Goal: Find specific page/section: Locate a particular part of the current website

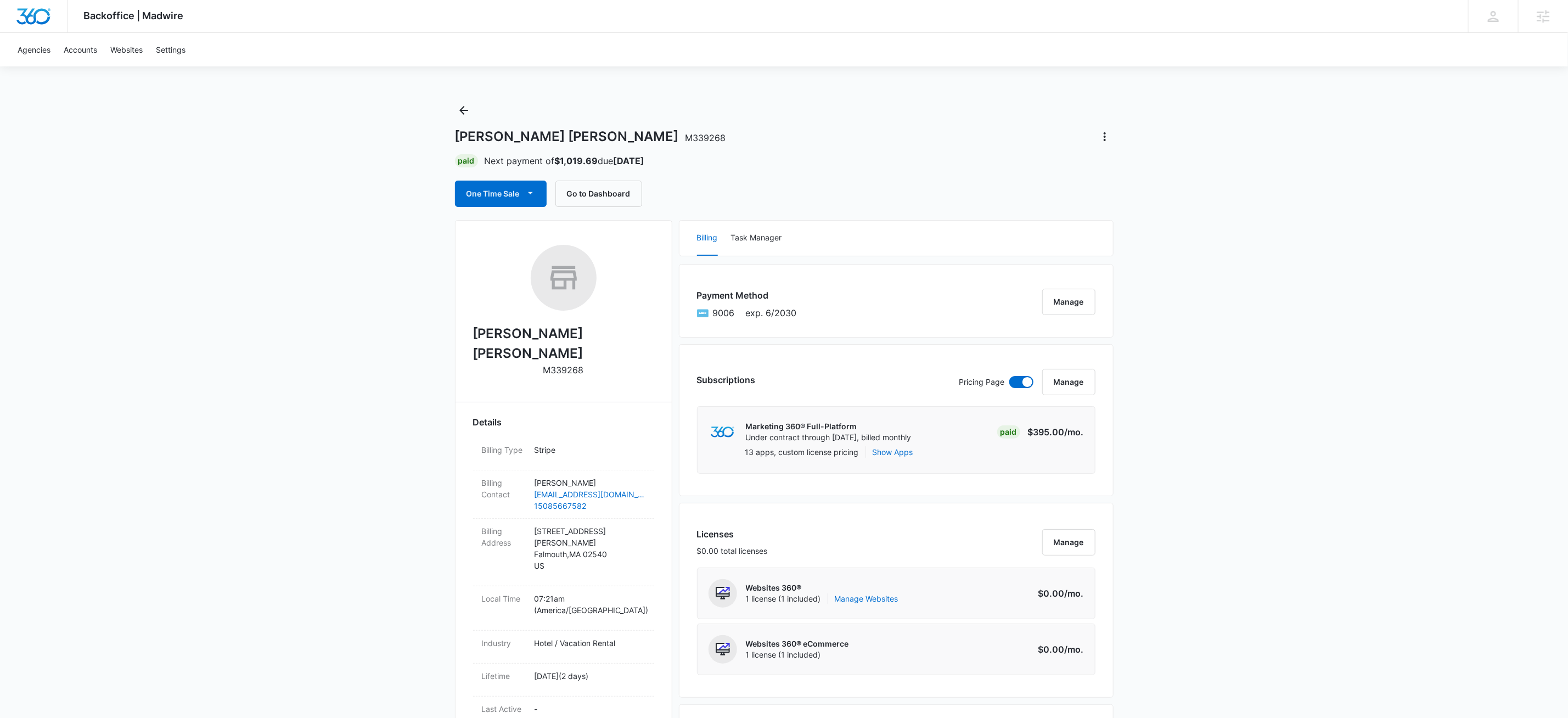
drag, startPoint x: 528, startPoint y: 104, endPoint x: 519, endPoint y: 108, distance: 9.8
click at [528, 104] on div "Frederick William House M339268 Paid Next payment of $1,019.69 due Nov 3 One Ti…" at bounding box center [784, 154] width 658 height 105
click at [461, 111] on icon "Back" at bounding box center [463, 110] width 13 height 13
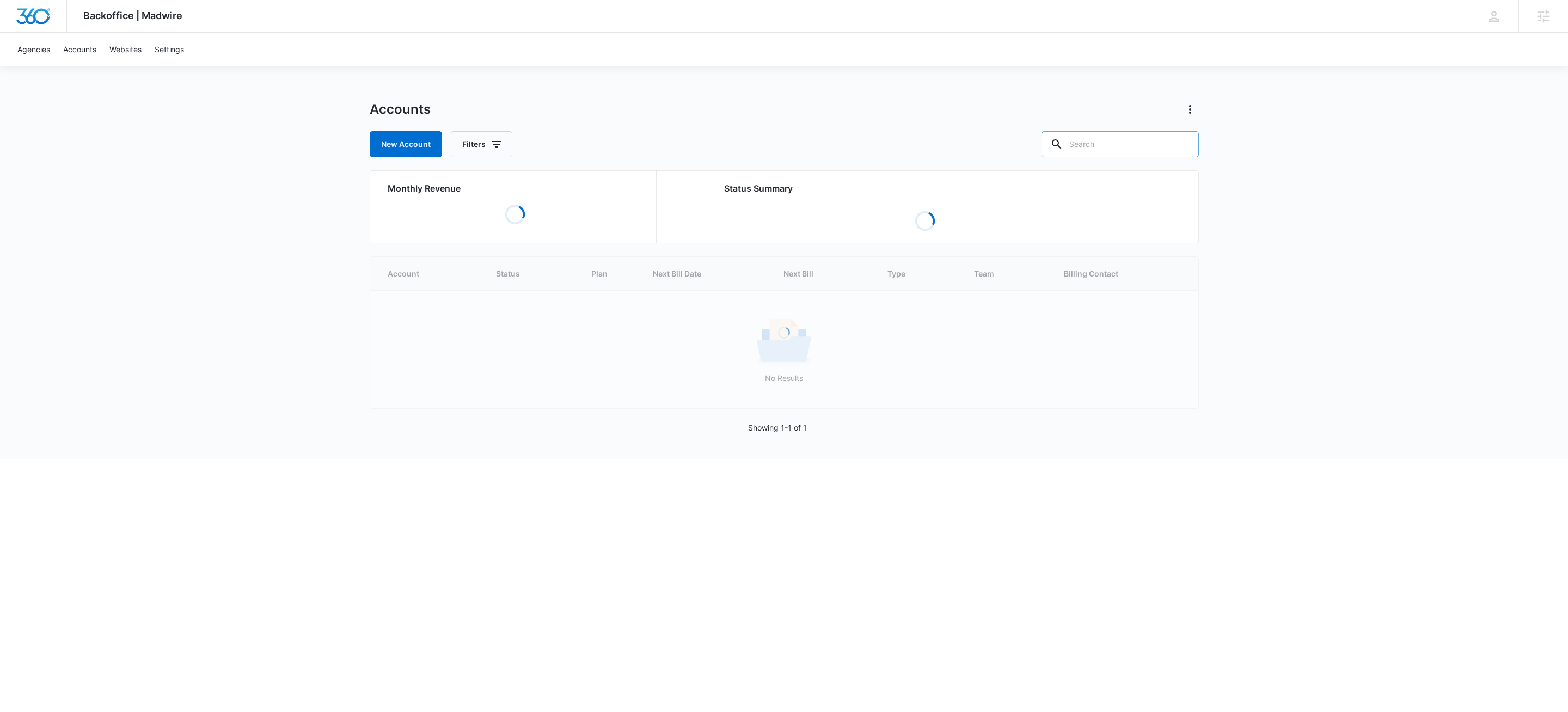
click at [1117, 143] on input "text" at bounding box center [1119, 144] width 157 height 26
type input "m4808"
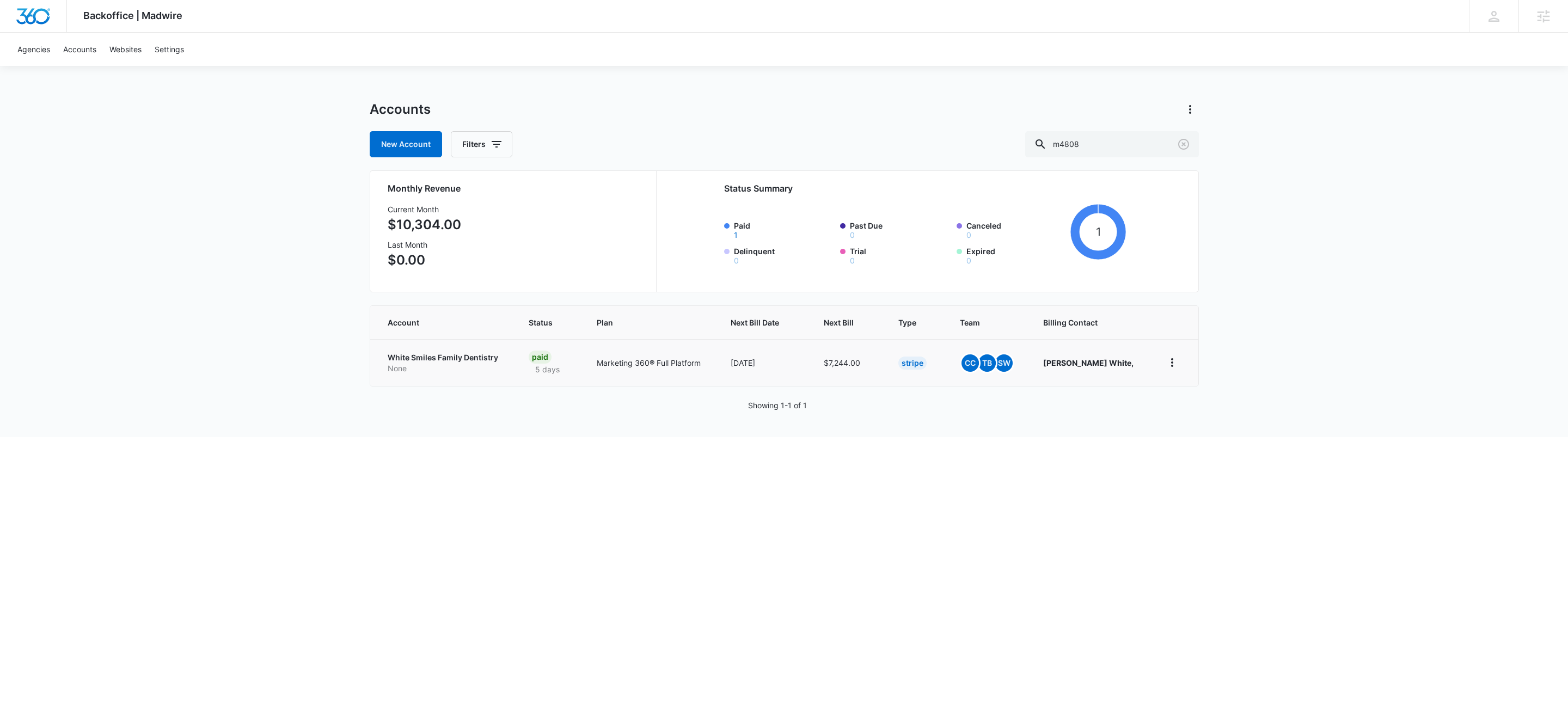
click at [421, 352] on td "White Smiles Family Dentistry None" at bounding box center [443, 362] width 145 height 47
click at [422, 357] on p "White Smiles Family Dentistry" at bounding box center [444, 357] width 115 height 11
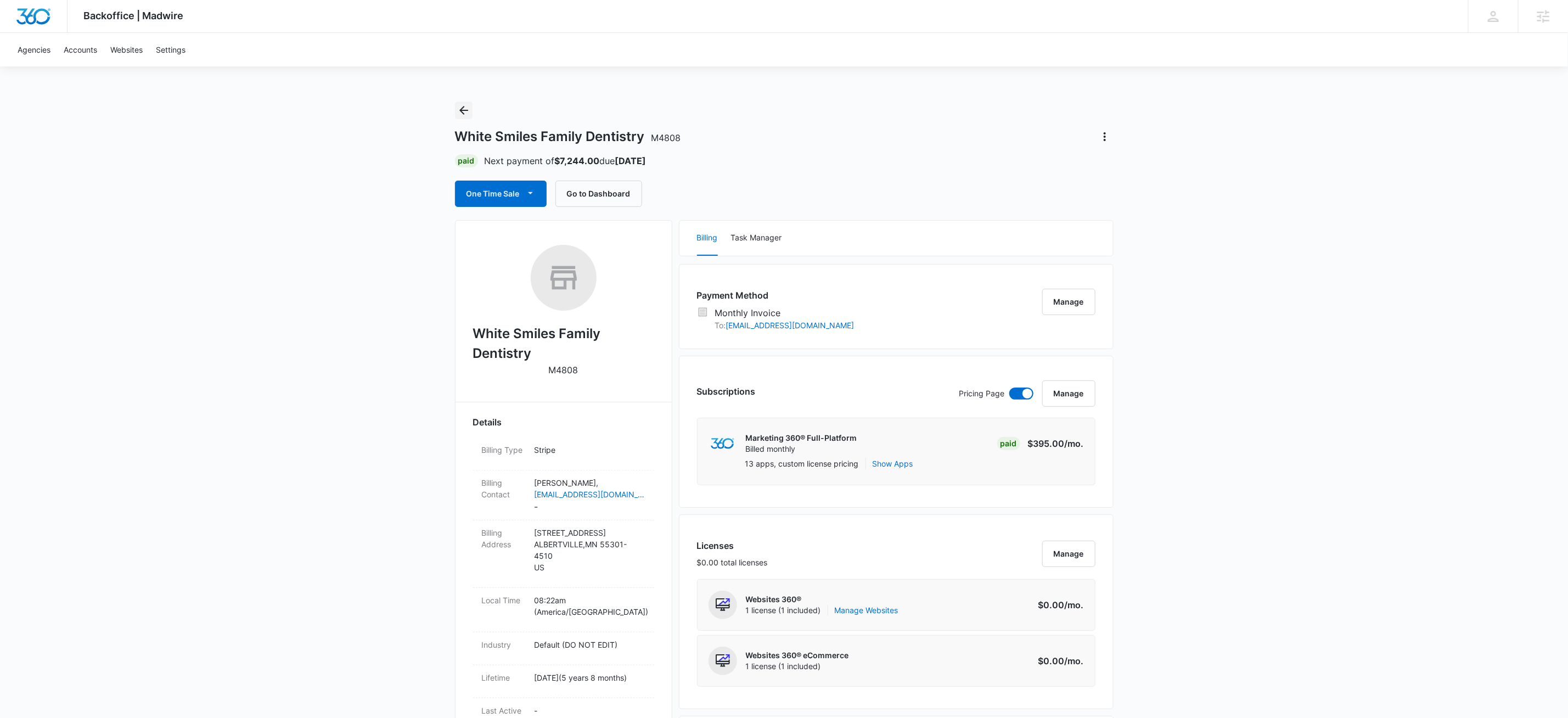
click at [465, 111] on icon "Back" at bounding box center [463, 110] width 9 height 9
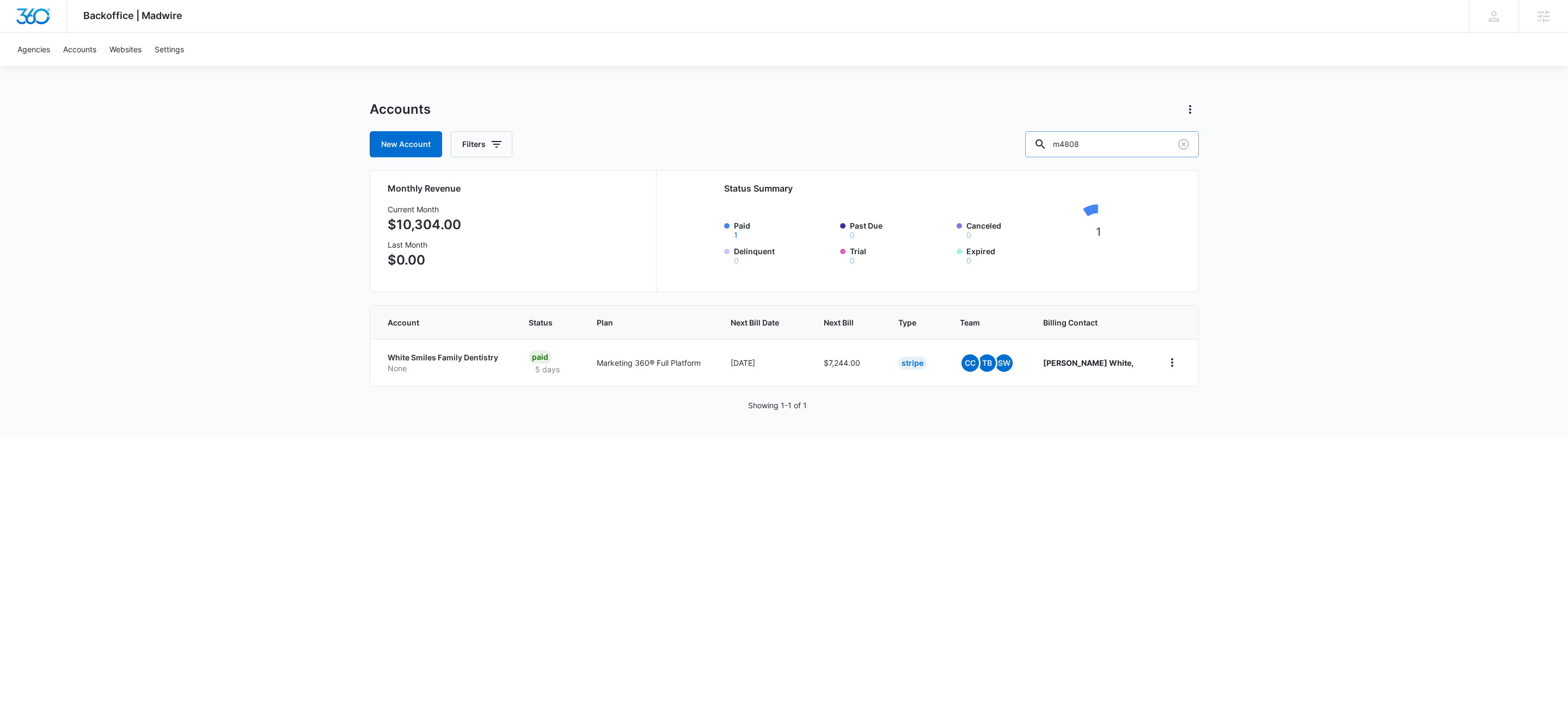
click at [1106, 149] on input "m4808" at bounding box center [1111, 144] width 174 height 26
type input "m319060"
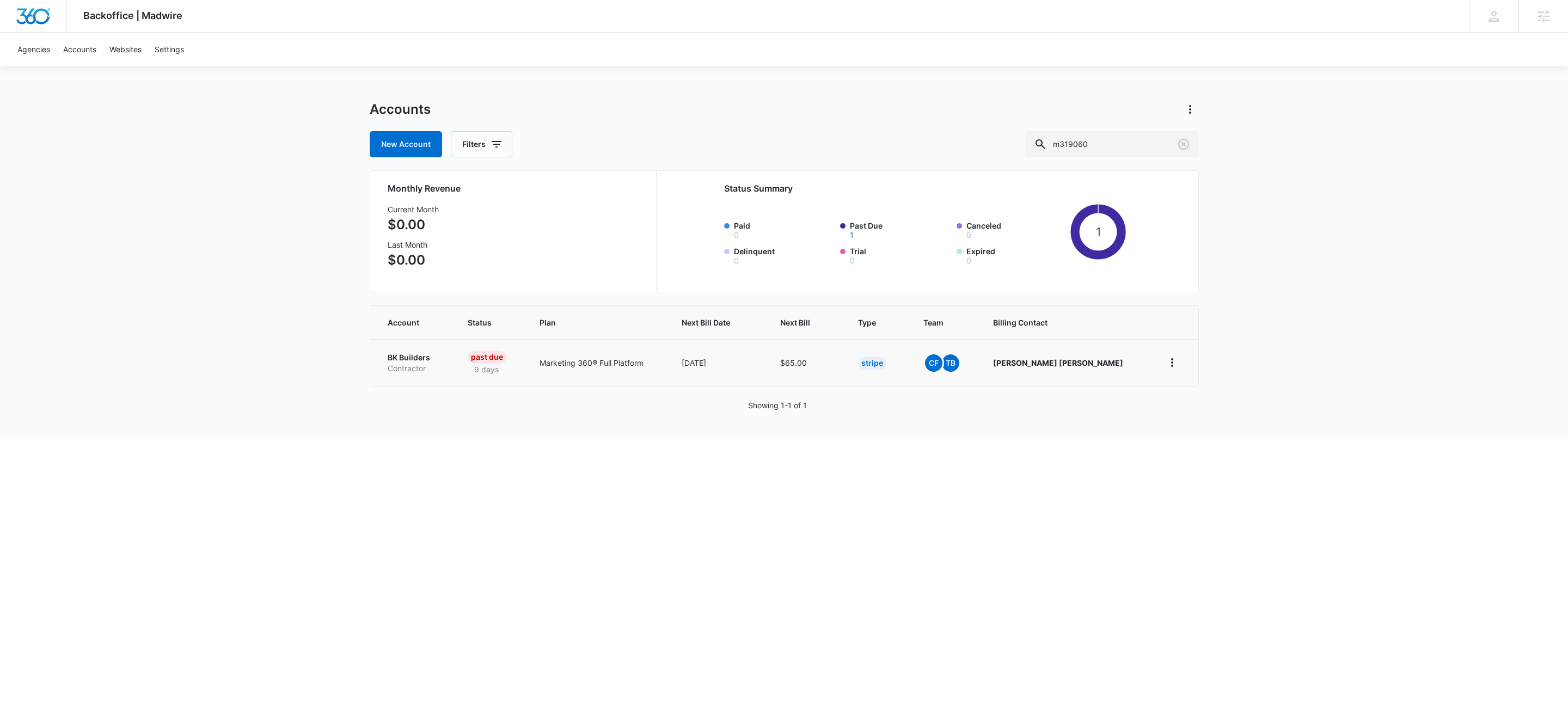
click at [407, 355] on p "BK Builders" at bounding box center [414, 357] width 54 height 11
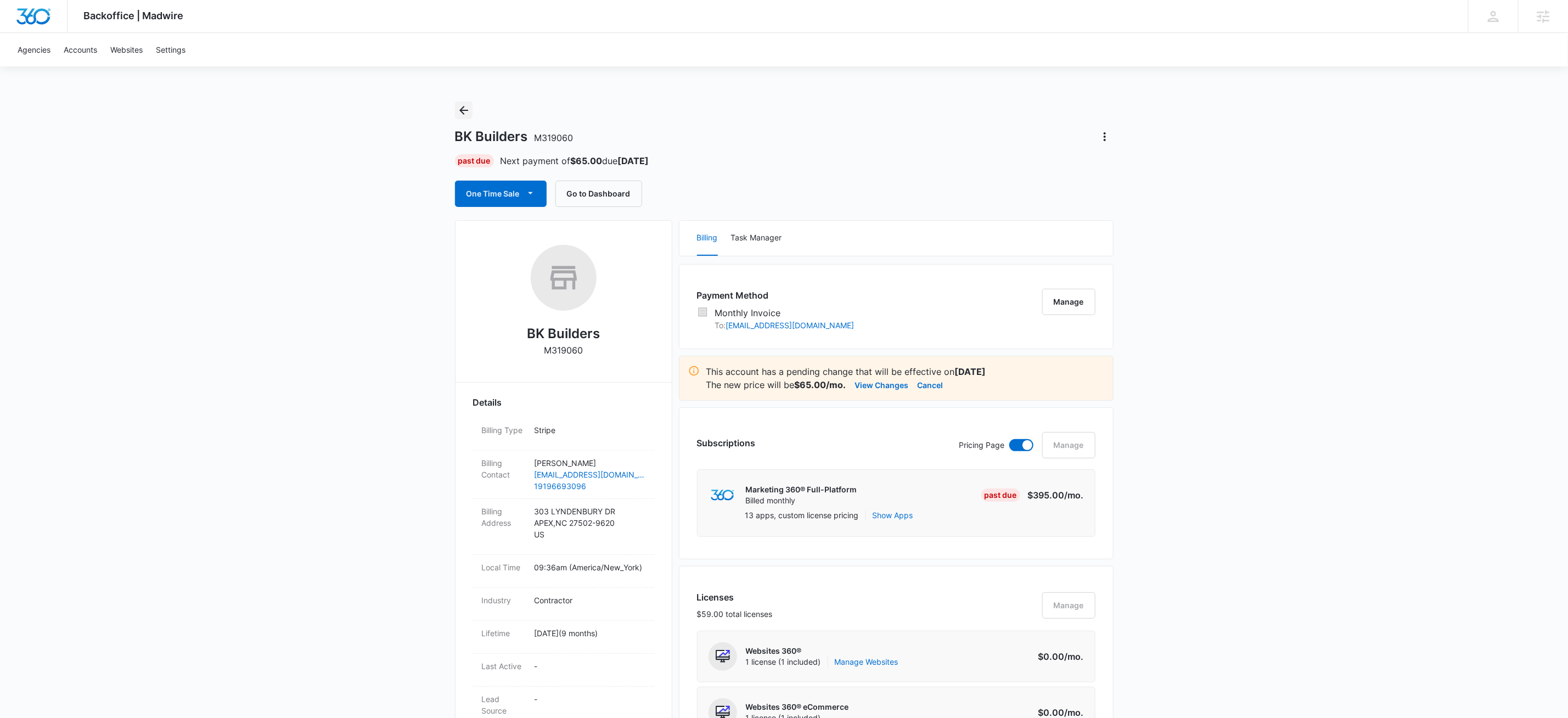
click at [464, 102] on button "Back" at bounding box center [463, 110] width 17 height 17
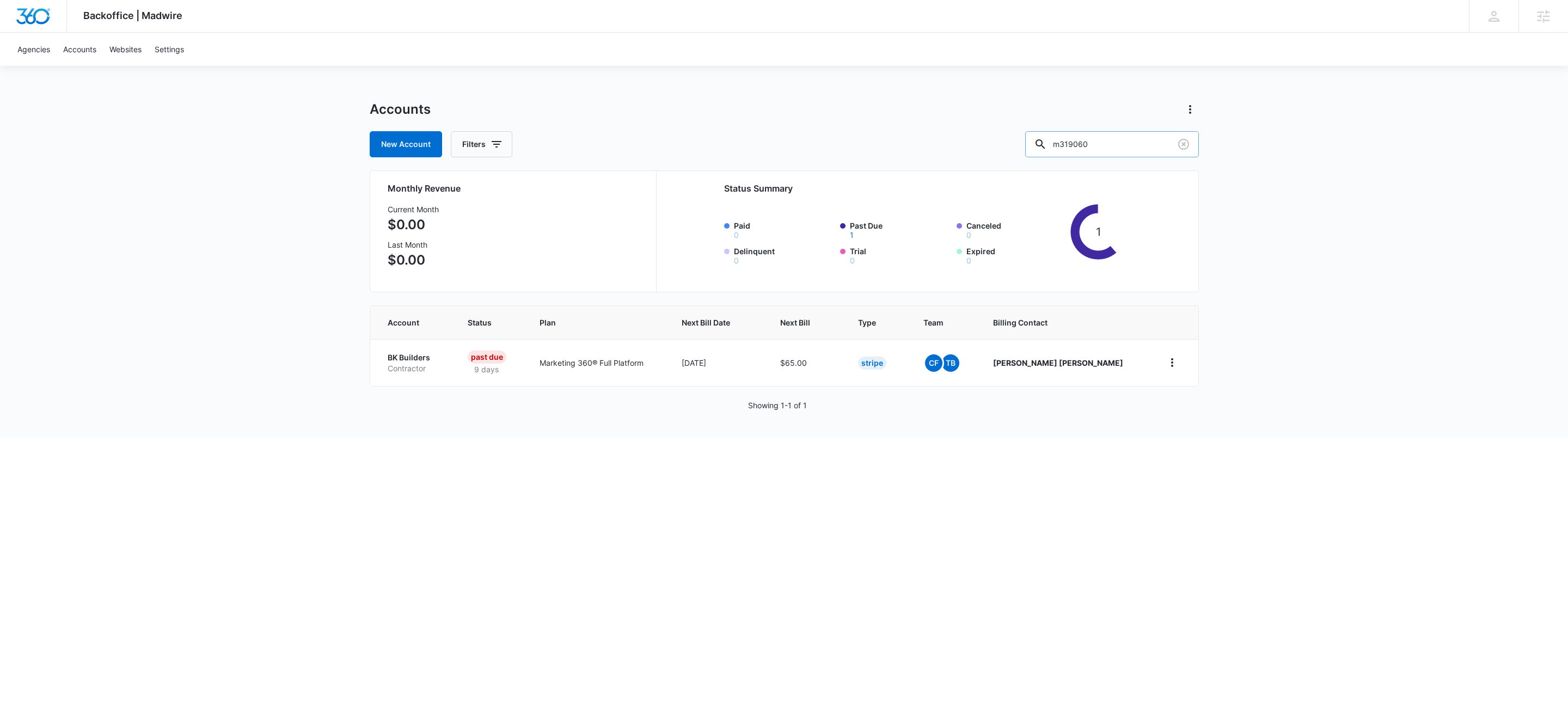
click at [1141, 147] on input "m319060" at bounding box center [1111, 144] width 174 height 26
paste input "M187978"
type input "M187978"
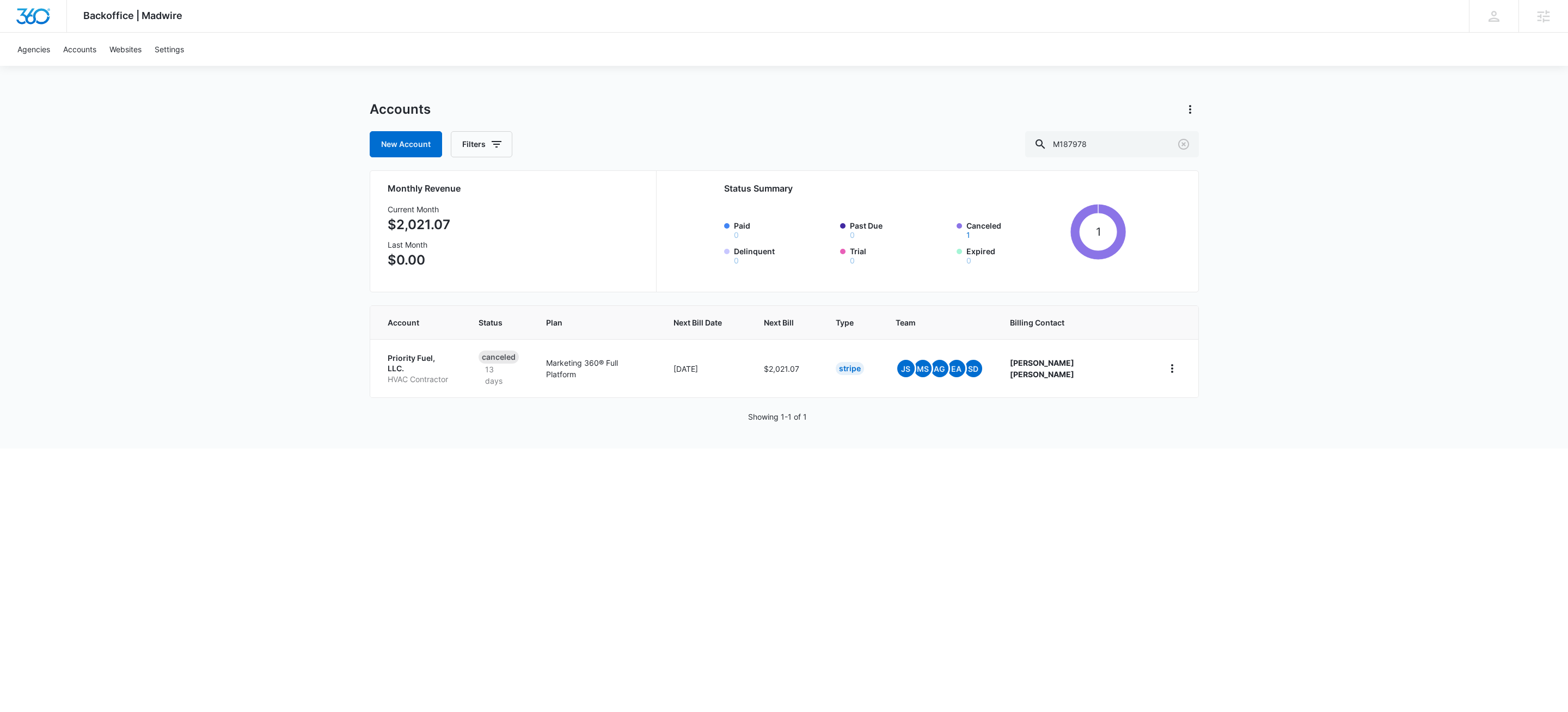
click at [1425, 163] on div "Backoffice | Madwire Apps Settings KW Kait Weagraff kaitlyn.weagraff@madwire.co…" at bounding box center [784, 224] width 1568 height 449
click at [597, 587] on html "Backoffice | Madwire Apps Settings KW Kait Weagraff kaitlyn.weagraff@madwire.co…" at bounding box center [784, 356] width 1568 height 712
click at [598, 595] on html "Backoffice | Madwire Apps Settings KW Kait Weagraff kaitlyn.weagraff@madwire.co…" at bounding box center [784, 356] width 1568 height 712
click at [420, 361] on p "Priority Fuel, LLC." at bounding box center [420, 363] width 65 height 21
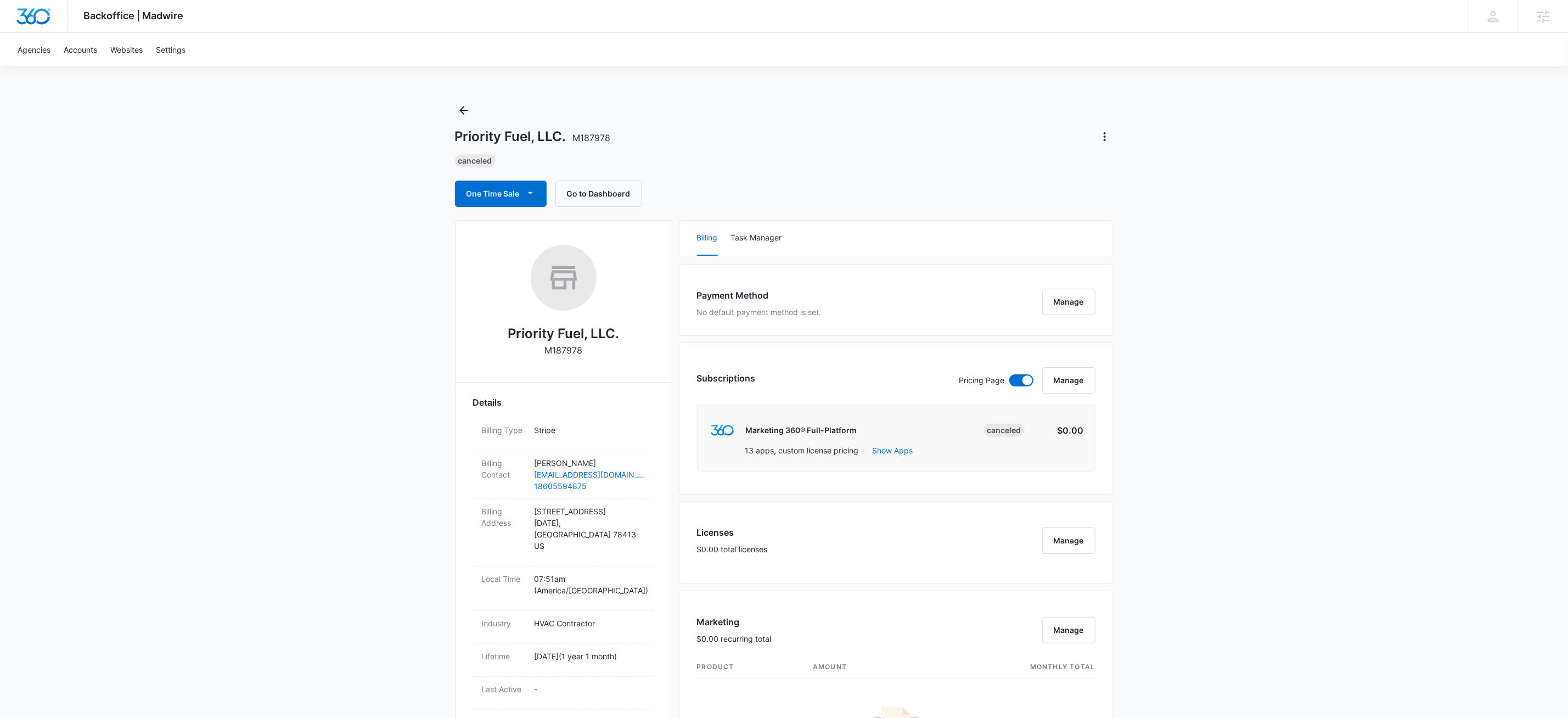
click at [345, 466] on div "Backoffice | Madwire Apps Settings KW Kait Weagraff kaitlyn.weagraff@madwire.co…" at bounding box center [784, 688] width 1568 height 1377
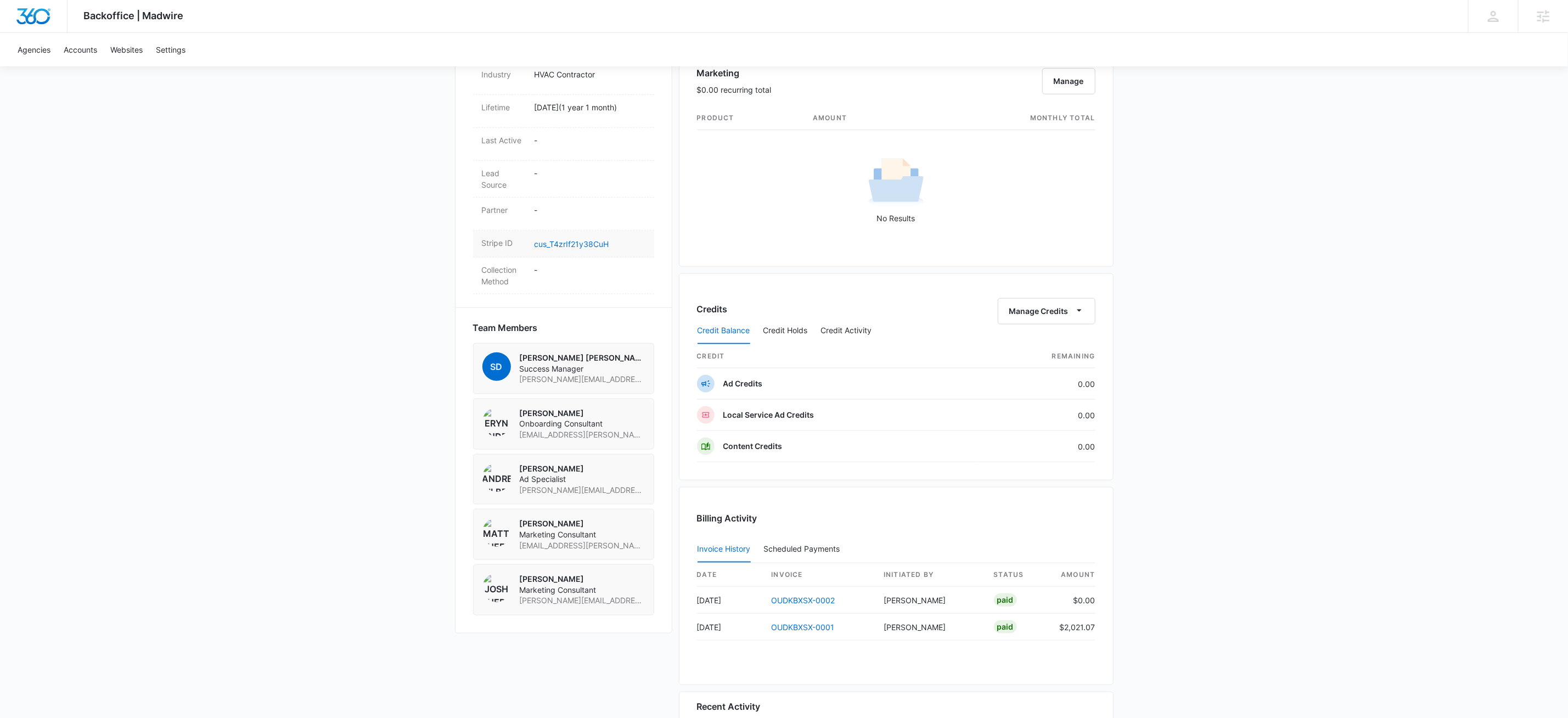
click at [592, 237] on dd "cus_T4zrIf21y38CuH" at bounding box center [590, 243] width 111 height 13
click at [592, 239] on link "cus_T4zrIf21y38CuH" at bounding box center [572, 243] width 75 height 9
